Goal: Transaction & Acquisition: Purchase product/service

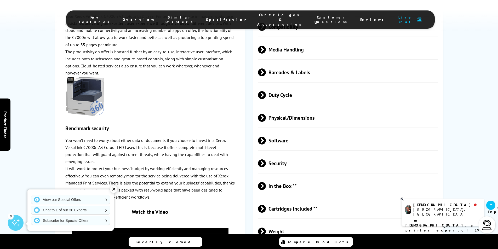
scroll to position [1022, 0]
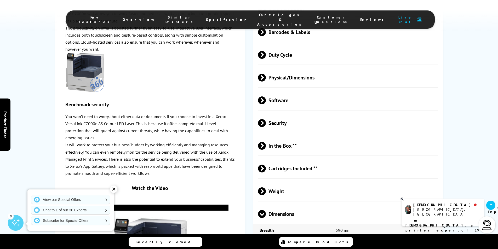
scroll to position [1062, 0]
click at [402, 200] on icon at bounding box center [402, 199] width 3 height 4
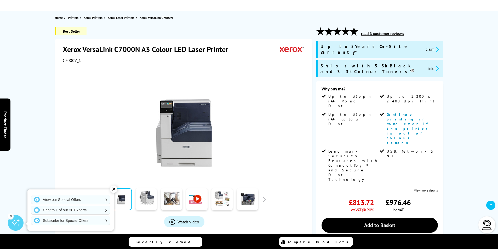
scroll to position [0, 0]
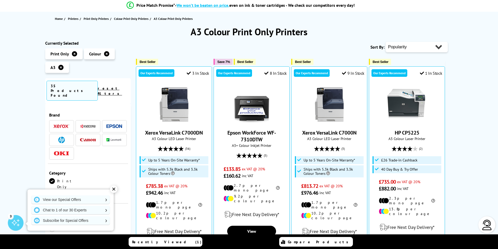
click at [113, 188] on div "✕" at bounding box center [113, 189] width 7 height 7
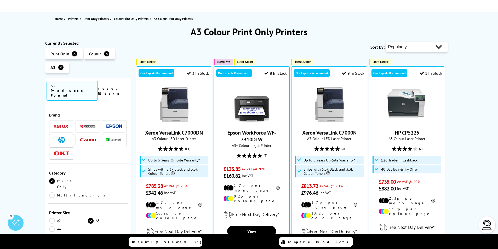
click at [87, 124] on img at bounding box center [88, 126] width 16 height 4
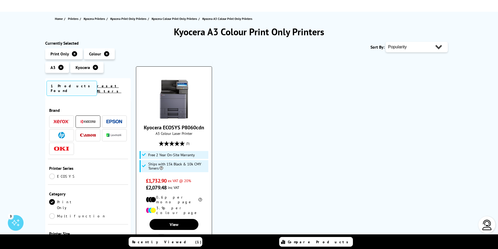
click at [180, 102] on img at bounding box center [174, 99] width 39 height 39
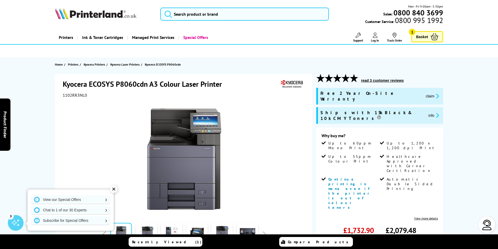
click at [421, 35] on span "Basket" at bounding box center [422, 36] width 12 height 7
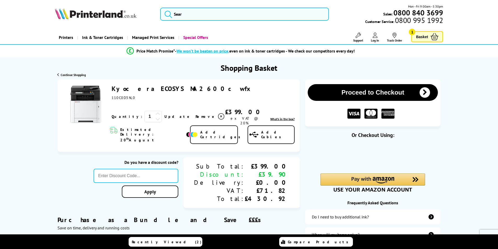
click at [141, 89] on link "Kyocera ECOSYS MA2600cwfx" at bounding box center [183, 89] width 142 height 8
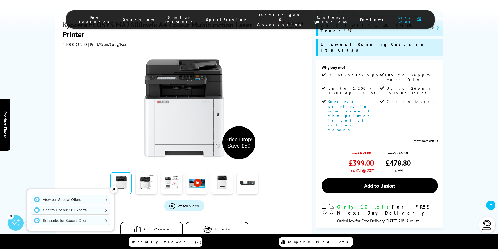
scroll to position [121, 0]
click at [149, 173] on link at bounding box center [146, 184] width 21 height 22
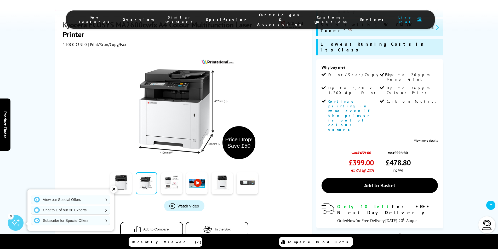
click at [200, 173] on link at bounding box center [196, 184] width 21 height 22
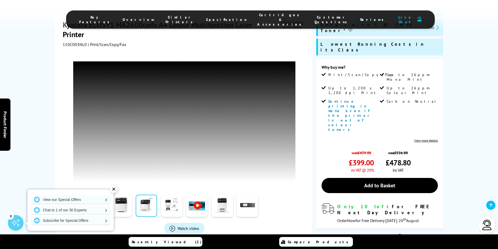
click at [397, 242] on div "Recently Viewed (2) Compare Products" at bounding box center [249, 242] width 314 height 15
click at [247, 195] on link at bounding box center [247, 206] width 21 height 22
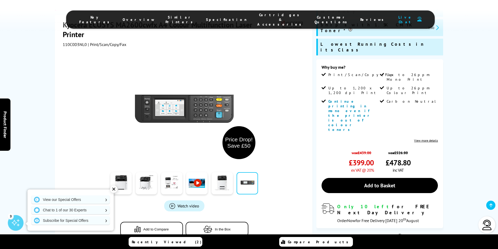
click at [173, 82] on img at bounding box center [184, 109] width 102 height 102
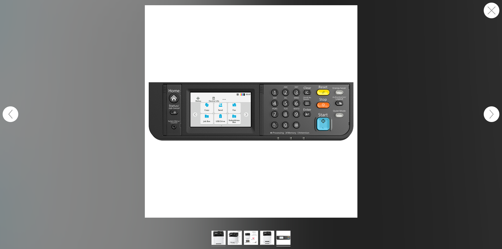
click at [218, 236] on img at bounding box center [219, 239] width 14 height 16
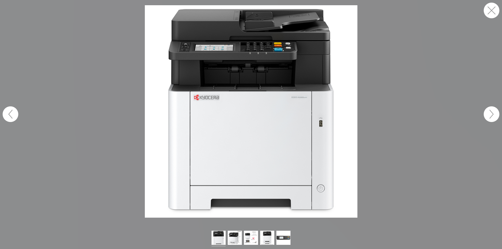
click at [493, 114] on button "button" at bounding box center [492, 114] width 16 height 16
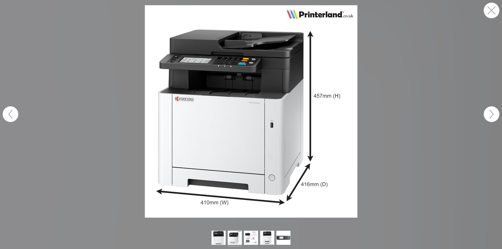
click at [493, 114] on button "button" at bounding box center [492, 114] width 16 height 16
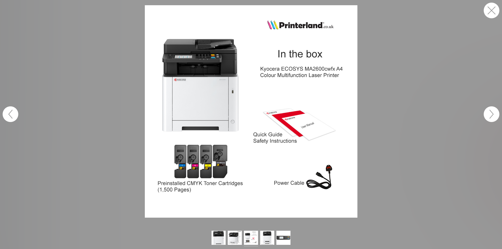
click at [11, 115] on button "button" at bounding box center [11, 114] width 16 height 16
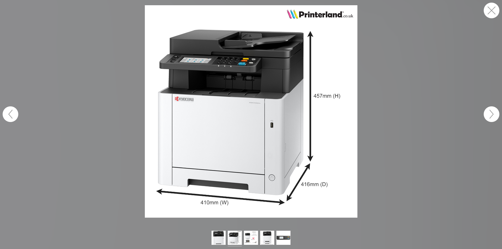
click at [492, 10] on button "button" at bounding box center [492, 11] width 16 height 16
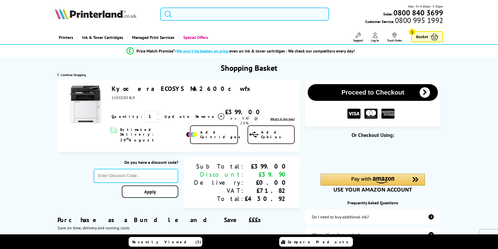
click at [210, 16] on input "search" at bounding box center [244, 14] width 169 height 13
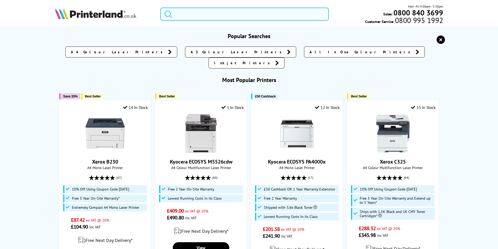
type input "a"
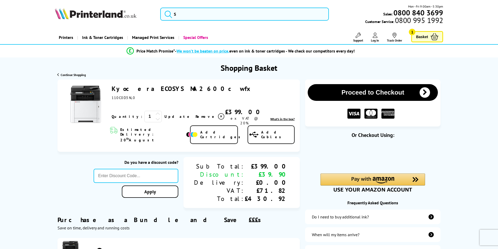
drag, startPoint x: 194, startPoint y: 88, endPoint x: 112, endPoint y: 86, distance: 81.9
click at [112, 86] on div "Kyocera ECOSYS MA2600cwfx ex VAT @ 20%" at bounding box center [203, 92] width 183 height 15
copy link "Kyocera ECOSYS MA2600cwfx"
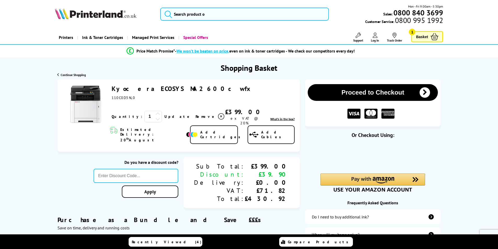
click at [88, 110] on img at bounding box center [85, 104] width 39 height 39
click at [122, 89] on link "Kyocera ECOSYS MA2600cwfx" at bounding box center [183, 89] width 142 height 8
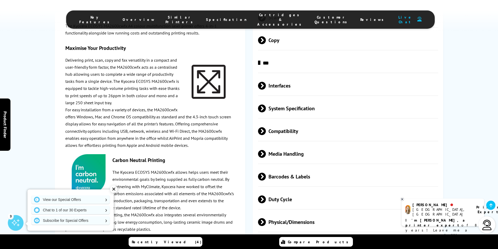
scroll to position [1015, 0]
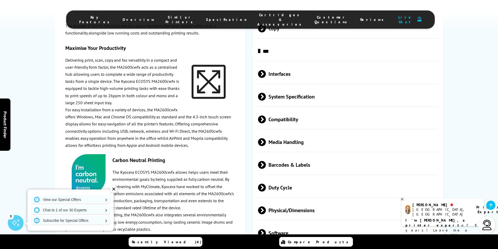
click at [290, 201] on span "Physical/Dimensions" at bounding box center [348, 211] width 180 height 20
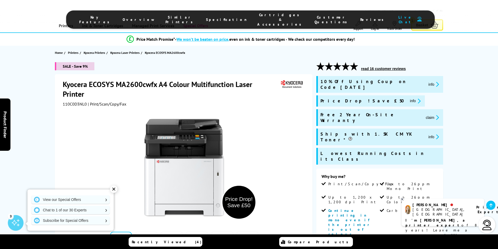
scroll to position [0, 0]
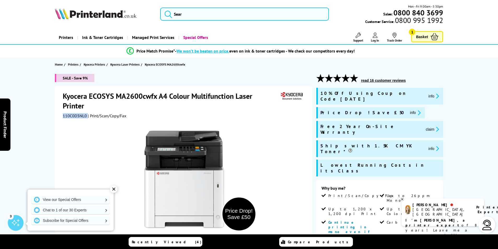
drag, startPoint x: 87, startPoint y: 115, endPoint x: 63, endPoint y: 114, distance: 23.6
click at [63, 114] on div "110C0D3NL0 | Print/Scan/Copy/Fax" at bounding box center [184, 115] width 243 height 5
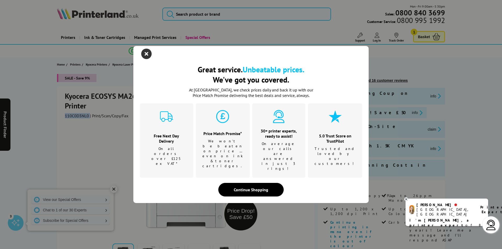
click at [144, 59] on icon "close modal" at bounding box center [146, 54] width 10 height 10
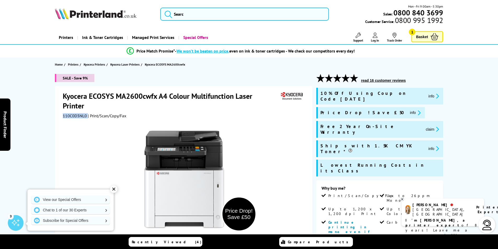
copy div "110C0D3NL0"
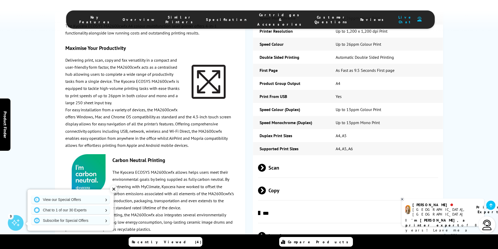
scroll to position [854, 0]
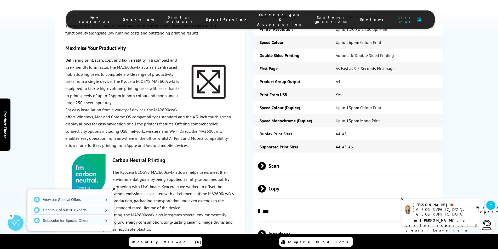
click at [266, 162] on span at bounding box center [266, 166] width 0 height 8
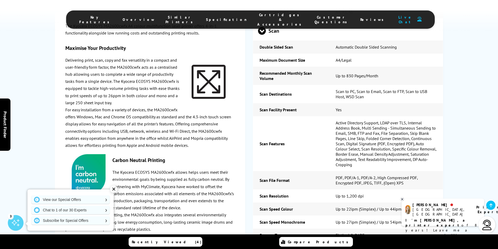
scroll to position [990, 0]
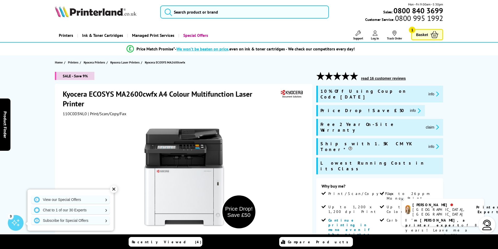
scroll to position [0, 0]
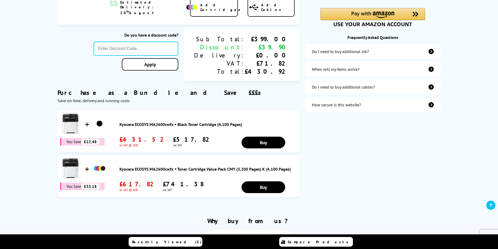
scroll to position [166, 0]
click at [252, 148] on link "Buy" at bounding box center [264, 142] width 44 height 12
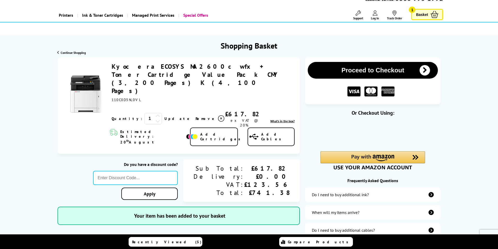
scroll to position [0, 0]
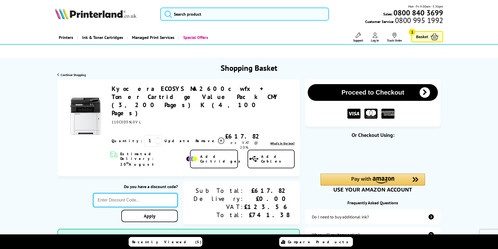
click at [137, 193] on input "text" at bounding box center [135, 200] width 85 height 14
type input "[DATE]"
click at [163, 210] on link "Apply" at bounding box center [149, 216] width 56 height 12
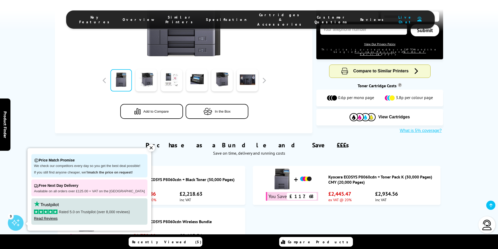
scroll to position [265, 0]
